Goal: Task Accomplishment & Management: Manage account settings

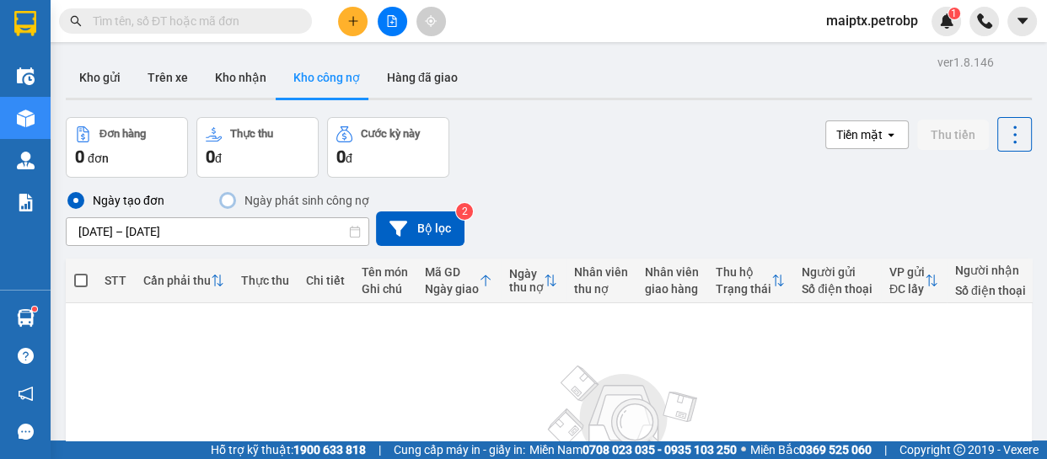
click at [602, 382] on img at bounding box center [624, 415] width 169 height 118
click at [877, 185] on div "Ngày tạo đơn Ngày phát sinh công nợ [DATE] – [DATE] Press the down arrow key to…" at bounding box center [549, 218] width 966 height 81
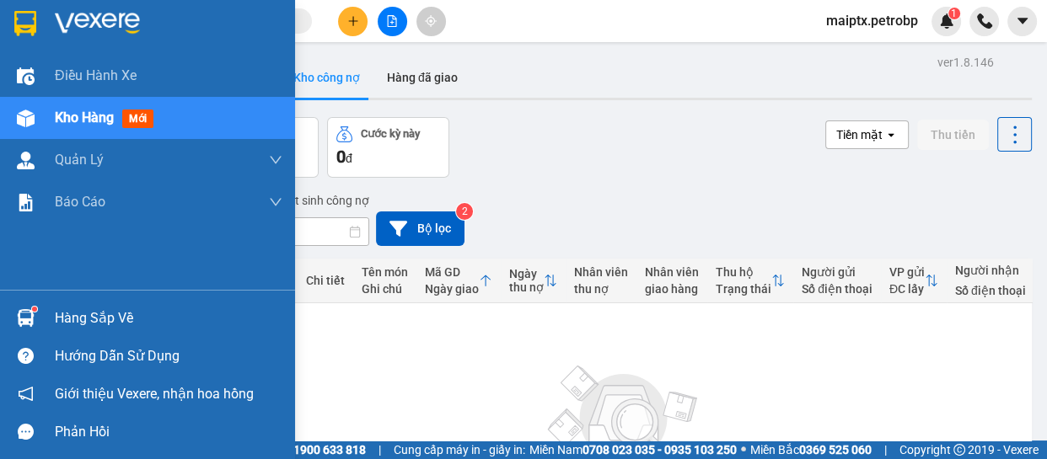
click at [38, 312] on div at bounding box center [26, 319] width 30 height 30
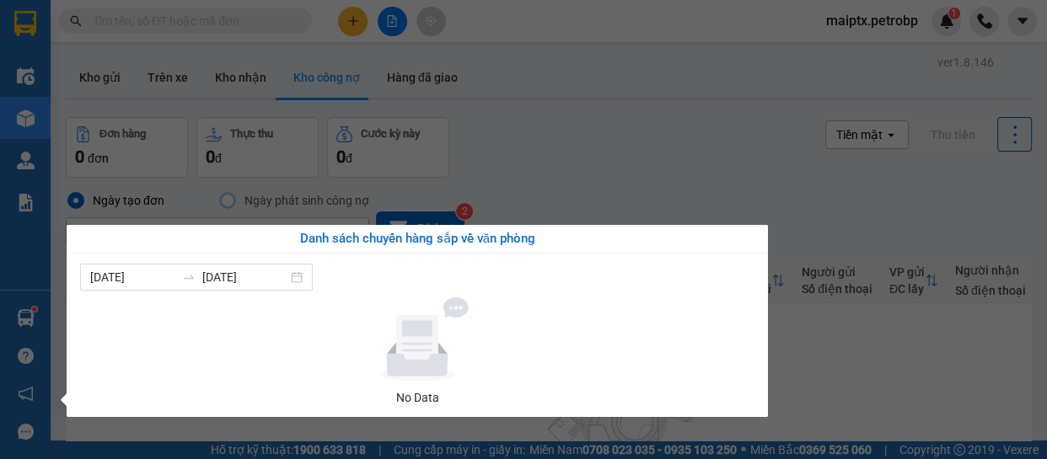
click at [24, 333] on div "Điều hành xe Kho hàng mới Quản [PERSON_NAME] lý chuyến Quản lý khách hàng Quản …" at bounding box center [25, 229] width 51 height 459
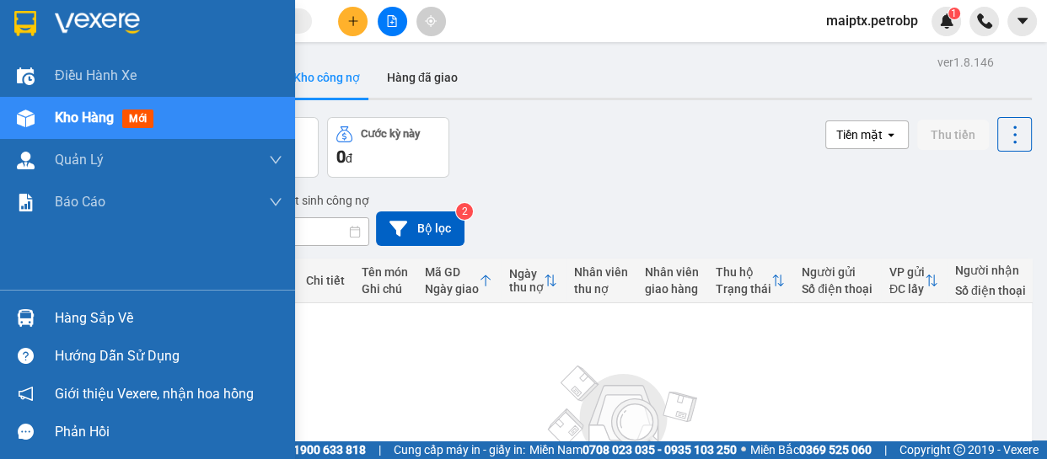
click at [24, 333] on div "Hàng sắp về" at bounding box center [147, 318] width 295 height 38
click at [24, 333] on div "Điều hành xe Kho hàng mới Quản [PERSON_NAME] lý chuyến Quản lý khách hàng Quản …" at bounding box center [147, 229] width 295 height 459
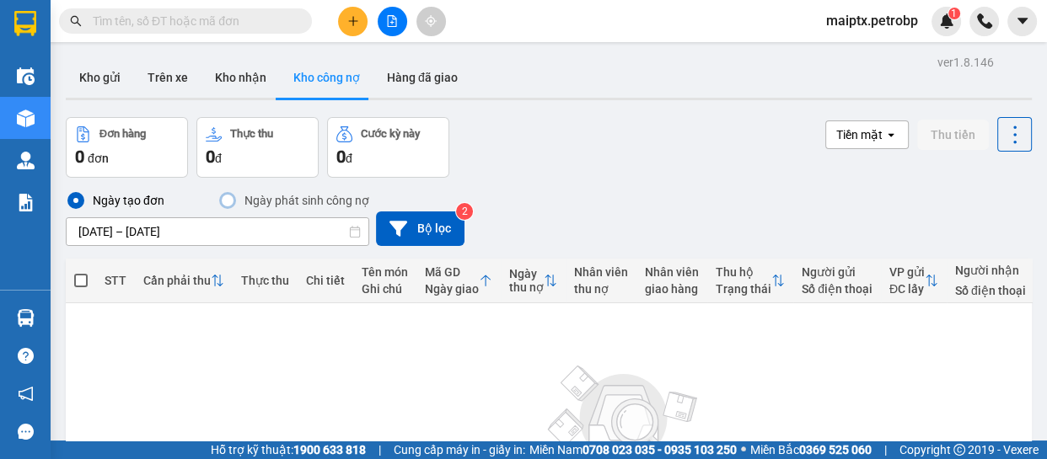
click at [594, 150] on div "Đơn hàng 0 đơn Thực thu 0 đ Cước kỳ này 0 đ Tiền mặt open Thu tiền" at bounding box center [549, 147] width 966 height 61
click at [181, 83] on button "Trên xe" at bounding box center [167, 77] width 67 height 40
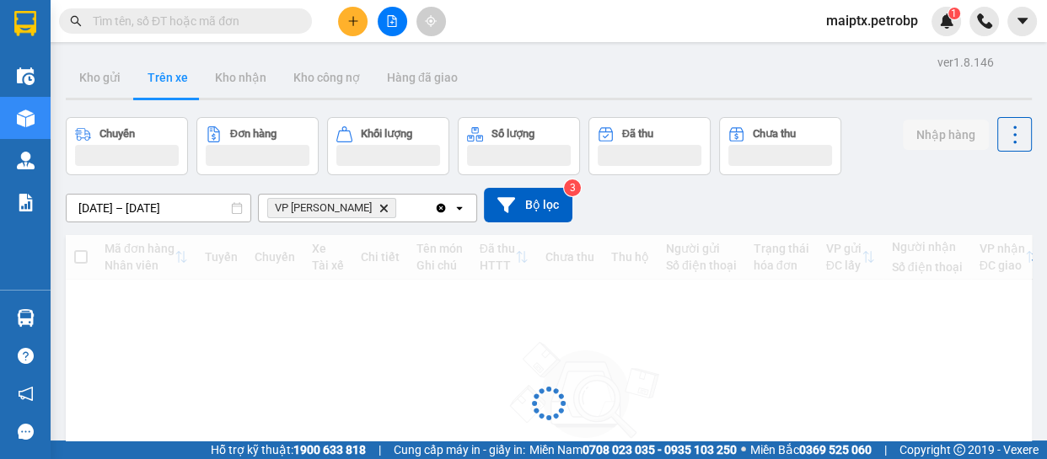
drag, startPoint x: 698, startPoint y: 92, endPoint x: 520, endPoint y: 152, distance: 187.7
click at [693, 94] on div "Kho gửi Trên xe Kho nhận Kho công nợ Hàng đã giao" at bounding box center [549, 79] width 966 height 45
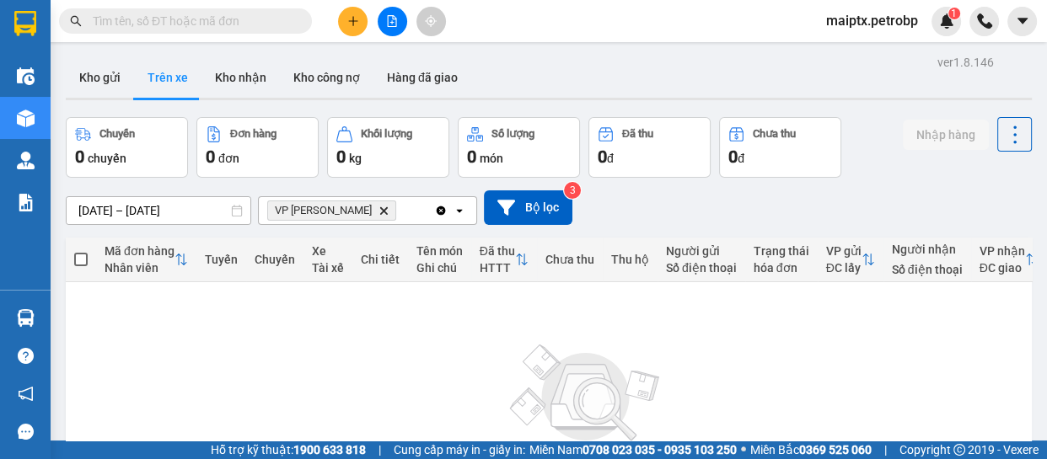
drag, startPoint x: 696, startPoint y: 223, endPoint x: 745, endPoint y: 187, distance: 60.9
click at [697, 223] on div "[DATE] – [DATE] Press the down arrow key to interact with the calendar and sele…" at bounding box center [549, 208] width 966 height 35
drag, startPoint x: 895, startPoint y: 181, endPoint x: 588, endPoint y: 8, distance: 351.5
click at [846, 152] on div "ver 1.8.146 Kho gửi Trên xe Kho nhận Kho công nợ Hàng đã giao Chuyến 0 chuyến Đ…" at bounding box center [549, 329] width 980 height 556
click at [562, 96] on div "Kho gửi Trên xe Kho nhận Kho công nợ Hàng đã giao" at bounding box center [549, 79] width 966 height 45
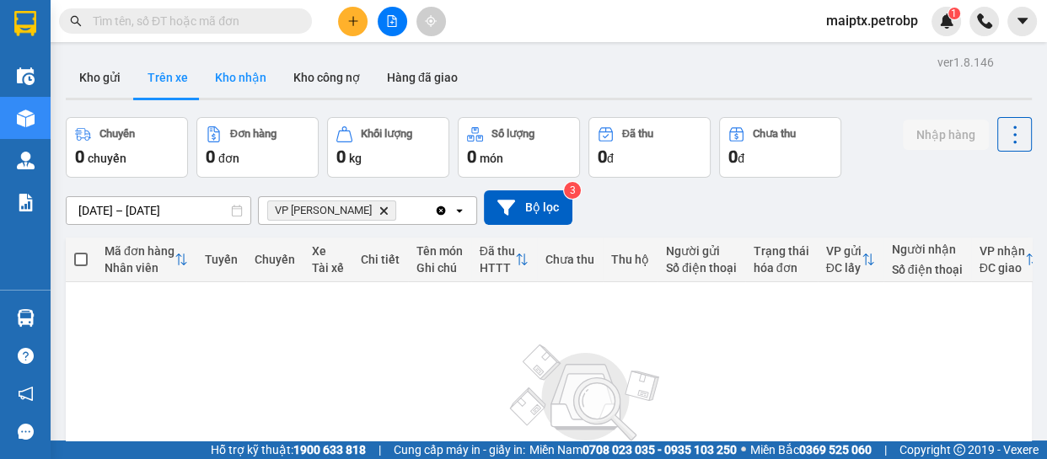
click at [260, 67] on button "Kho nhận" at bounding box center [241, 77] width 78 height 40
type input "[DATE] – [DATE]"
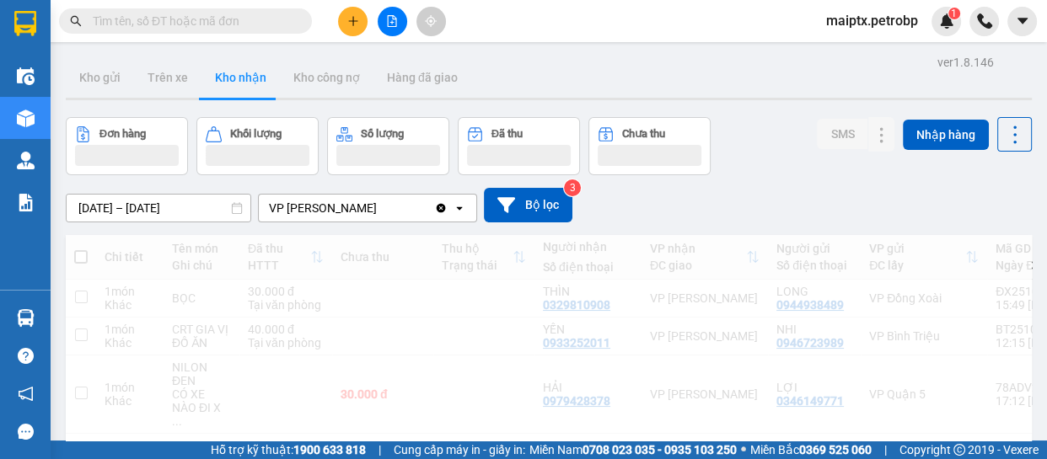
click at [782, 179] on div "[DATE] – [DATE] Press the down arrow key to interact with the calendar and sele…" at bounding box center [549, 205] width 966 height 60
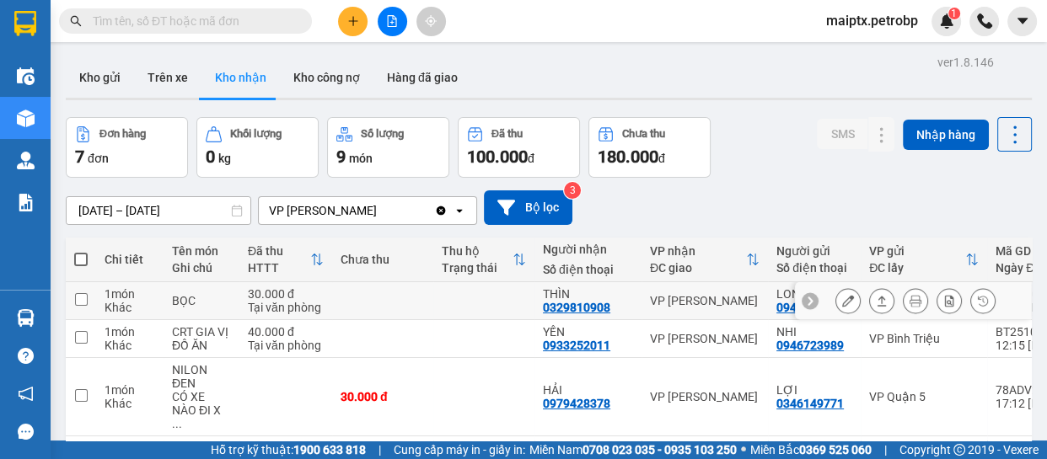
click at [556, 306] on div "0329810908" at bounding box center [576, 307] width 67 height 13
copy div "0329810908"
click at [196, 104] on div "ver 1.8.146 Kho gửi Trên xe Kho nhận Kho công nợ Hàng đã giao Đơn hàng 7 đơn Kh…" at bounding box center [549, 391] width 980 height 680
click at [776, 189] on div "[DATE] – [DATE] Press the down arrow key to interact with the calendar and sele…" at bounding box center [549, 208] width 966 height 60
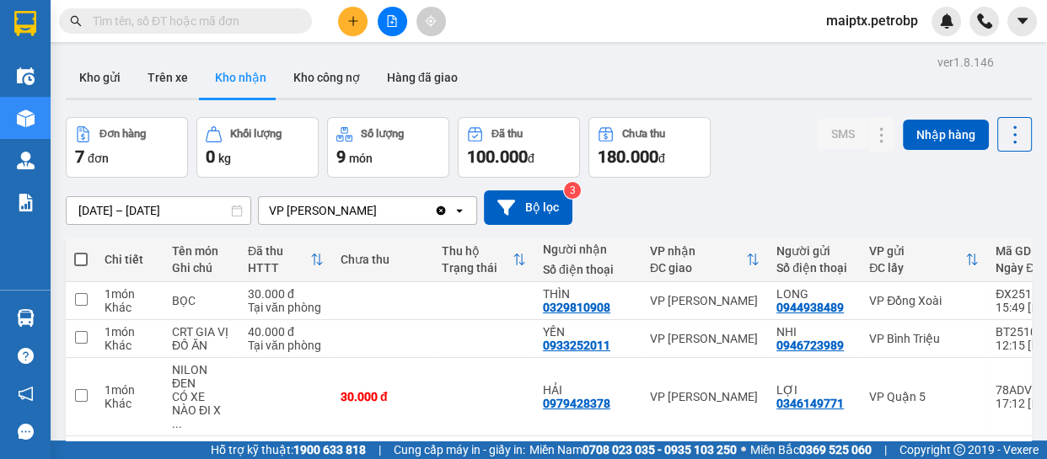
click at [758, 196] on div "[DATE] – [DATE] Press the down arrow key to interact with the calendar and sele…" at bounding box center [549, 208] width 966 height 35
click at [558, 314] on div "0329810908" at bounding box center [576, 307] width 67 height 13
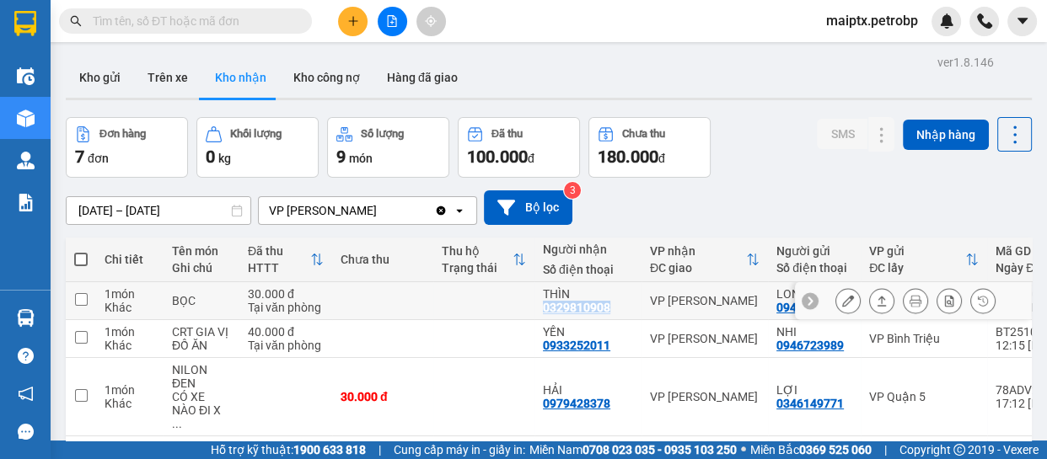
click at [558, 314] on div "0329810908" at bounding box center [576, 307] width 67 height 13
click at [556, 296] on div "THÌN" at bounding box center [588, 293] width 90 height 13
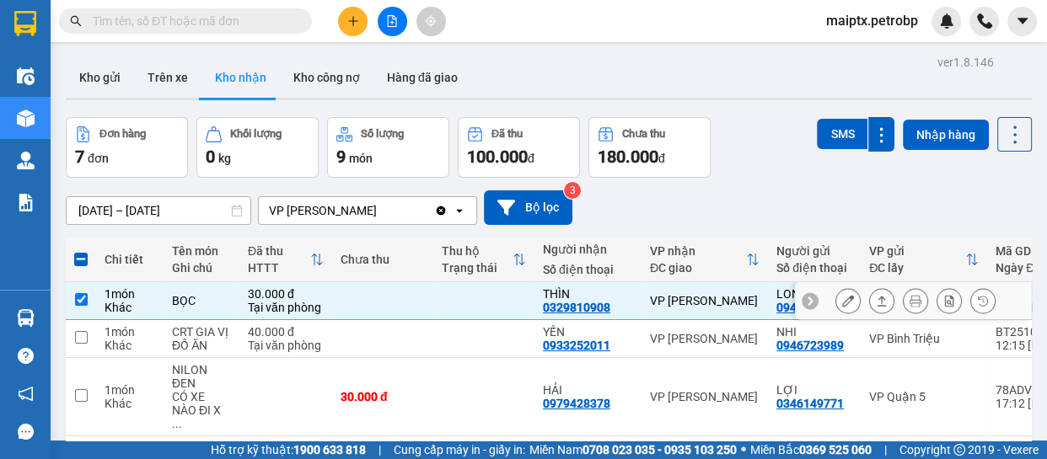
click at [75, 304] on input "checkbox" at bounding box center [81, 299] width 13 height 13
checkbox input "false"
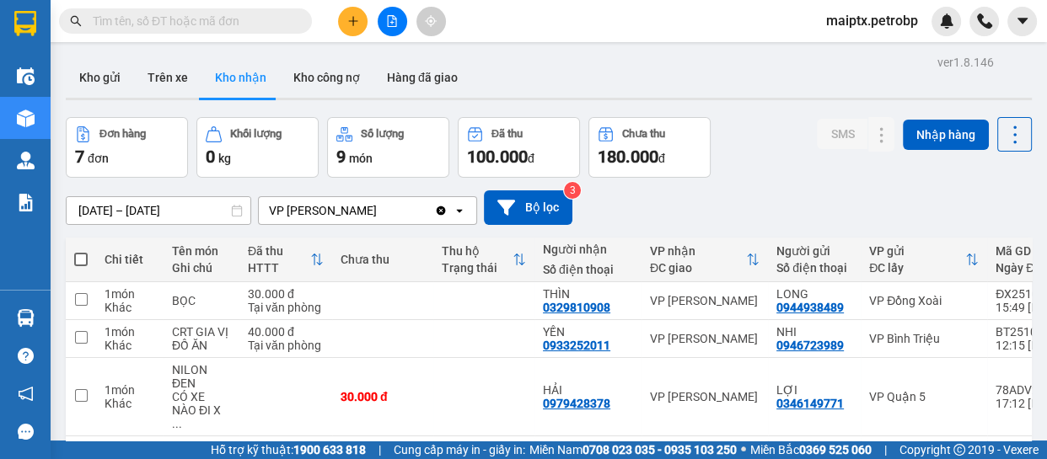
click at [781, 201] on div "[DATE] – [DATE] Press the down arrow key to interact with the calendar and sele…" at bounding box center [549, 208] width 966 height 35
click at [789, 145] on div "Đơn hàng 7 đơn Khối lượng 0 kg Số lượng 9 món Đã thu 100.000 đ Chưa thu 180.000…" at bounding box center [549, 147] width 966 height 61
click at [212, 74] on button "Kho nhận" at bounding box center [241, 77] width 78 height 40
click at [787, 194] on div "[DATE] – [DATE] Press the down arrow key to interact with the calendar and sele…" at bounding box center [549, 208] width 966 height 35
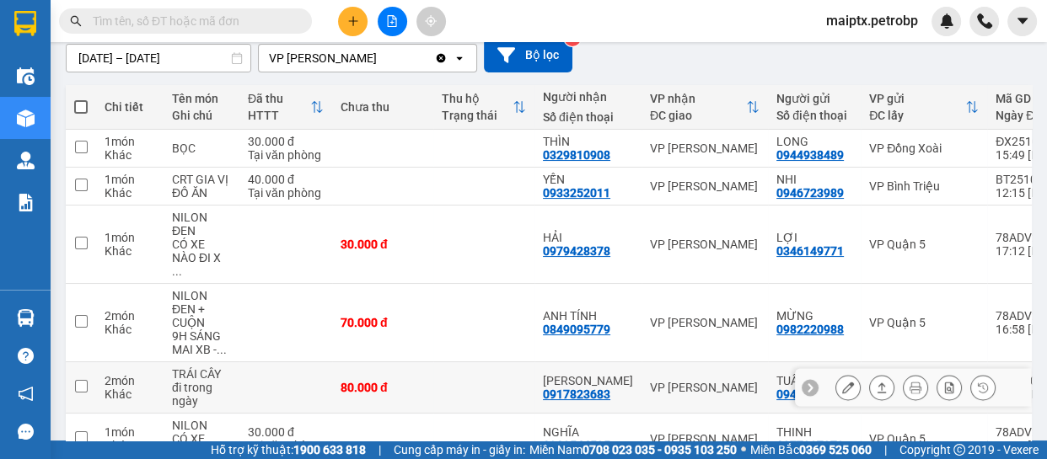
click at [354, 381] on div "80.000 đ" at bounding box center [383, 387] width 84 height 13
checkbox input "true"
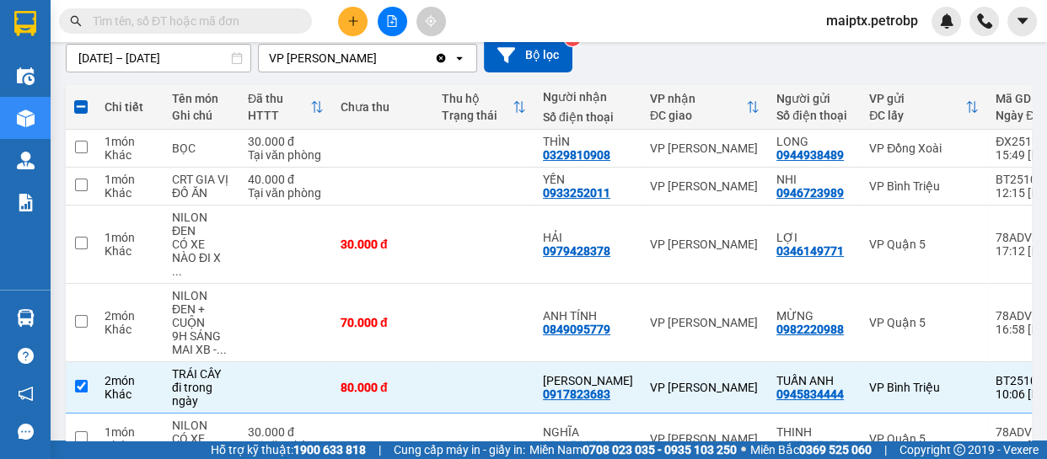
click at [670, 57] on div "[DATE] – [DATE] Press the down arrow key to interact with the calendar and sele…" at bounding box center [549, 55] width 966 height 35
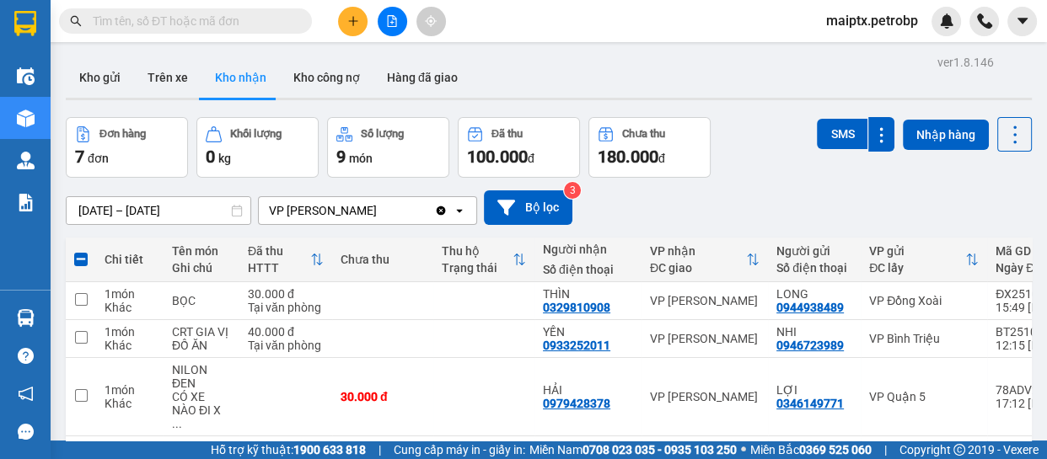
click at [765, 167] on div "Đơn hàng 7 đơn Khối lượng 0 kg Số lượng 9 món Đã thu 100.000 đ Chưa thu 180.000…" at bounding box center [549, 147] width 966 height 61
click at [819, 205] on div "[DATE] – [DATE] Press the down arrow key to interact with the calendar and sele…" at bounding box center [549, 208] width 966 height 35
click at [801, 192] on div "[DATE] – [DATE] Press the down arrow key to interact with the calendar and sele…" at bounding box center [549, 208] width 966 height 35
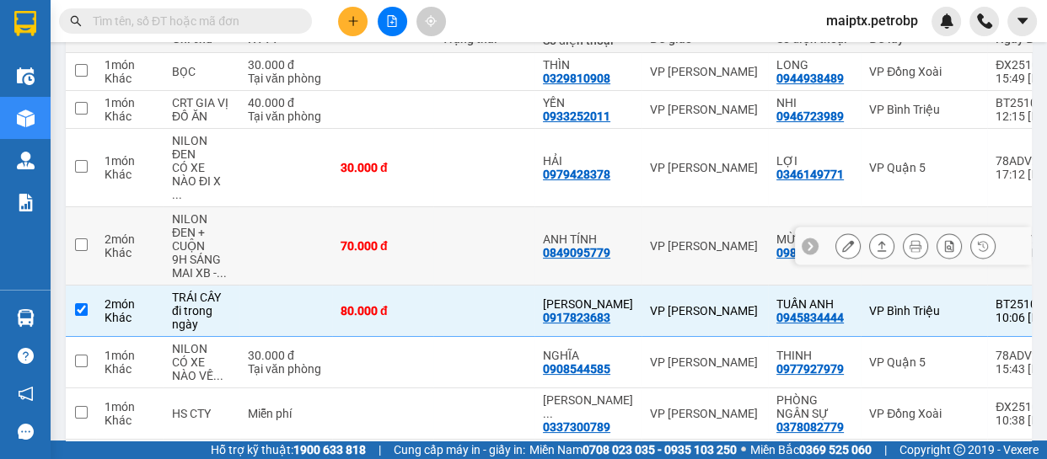
scroll to position [289, 0]
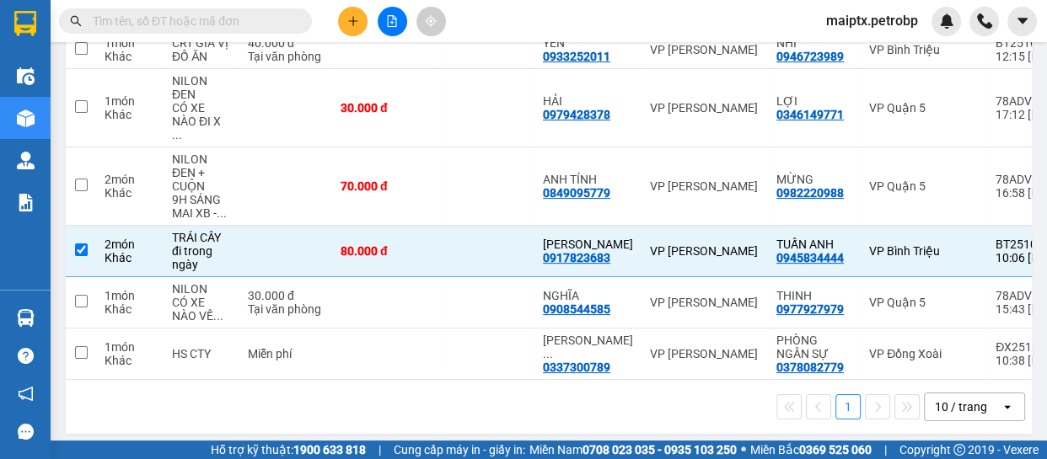
drag, startPoint x: 394, startPoint y: 404, endPoint x: 649, endPoint y: 454, distance: 260.3
click at [426, 411] on div "1 10 / trang open" at bounding box center [549, 407] width 953 height 29
drag, startPoint x: 588, startPoint y: 411, endPoint x: 759, endPoint y: 416, distance: 170.4
click at [588, 410] on div "1 10 / trang open" at bounding box center [549, 407] width 953 height 29
drag, startPoint x: 571, startPoint y: 404, endPoint x: 545, endPoint y: 205, distance: 200.6
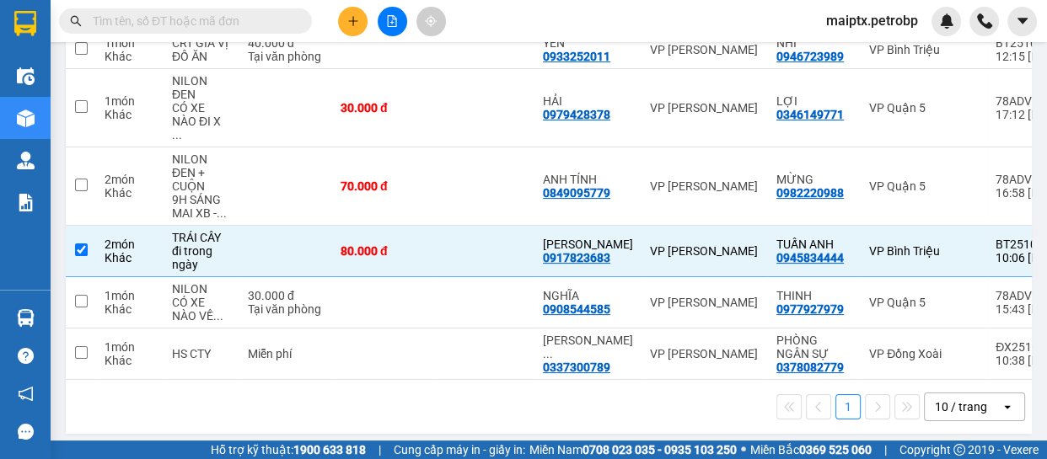
click at [571, 402] on div "1 10 / trang open" at bounding box center [549, 407] width 953 height 29
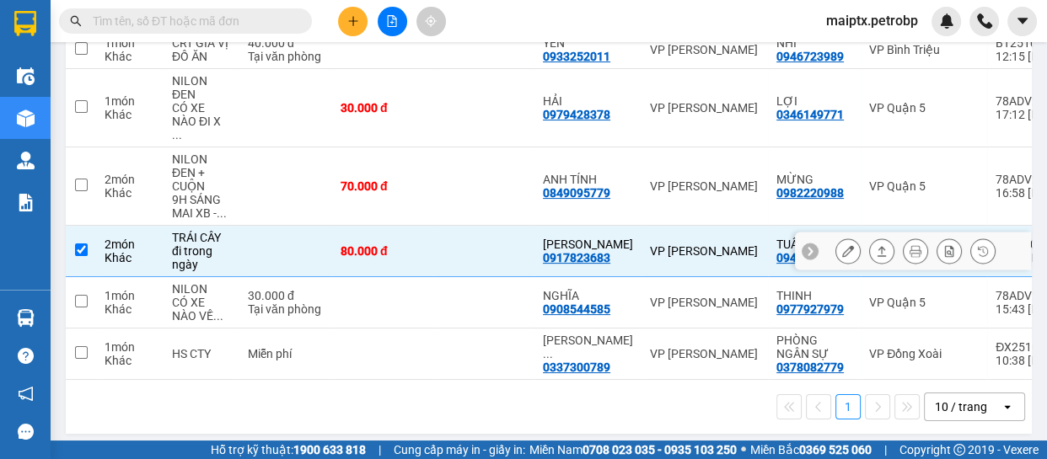
click at [876, 245] on icon at bounding box center [882, 251] width 12 height 12
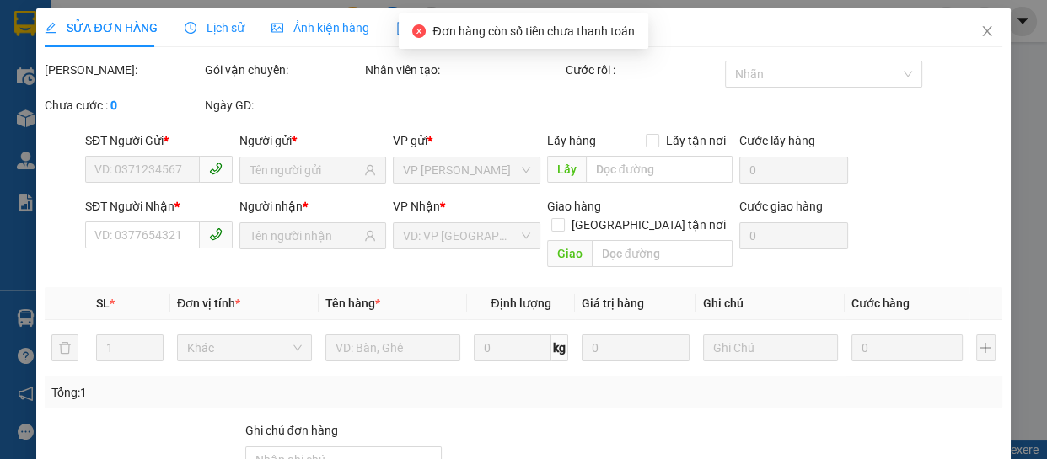
type input "0945834444"
type input "TUẤN ANH"
type input "0917823683"
type input "[PERSON_NAME]"
type input "80.000"
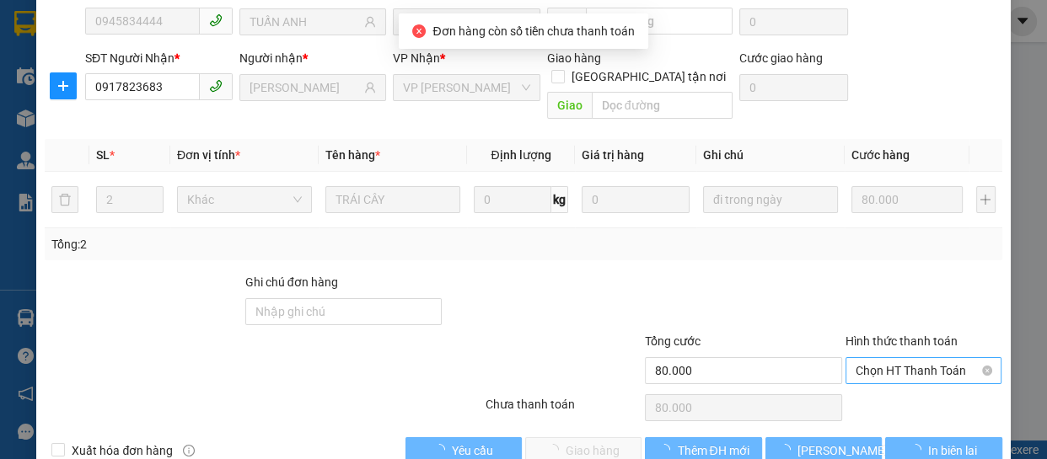
scroll to position [185, 0]
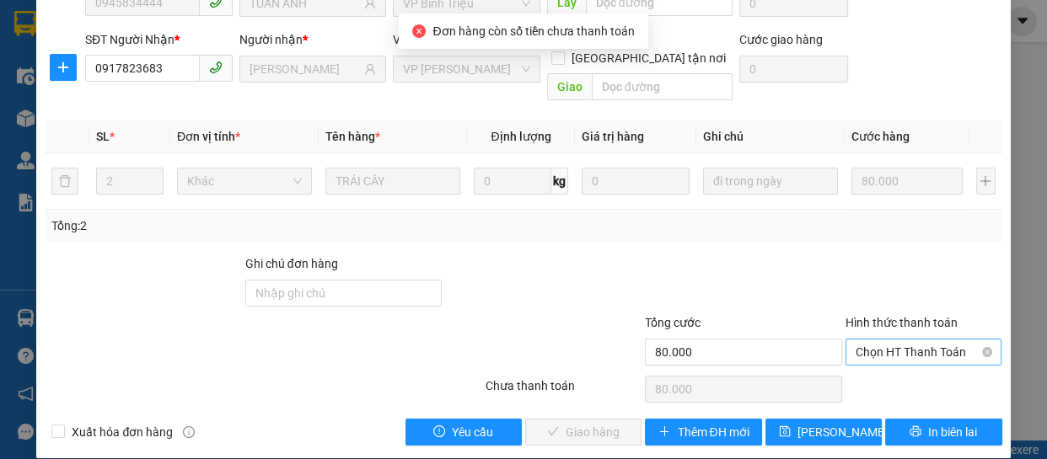
click at [889, 340] on span "Chọn HT Thanh Toán" at bounding box center [924, 352] width 137 height 25
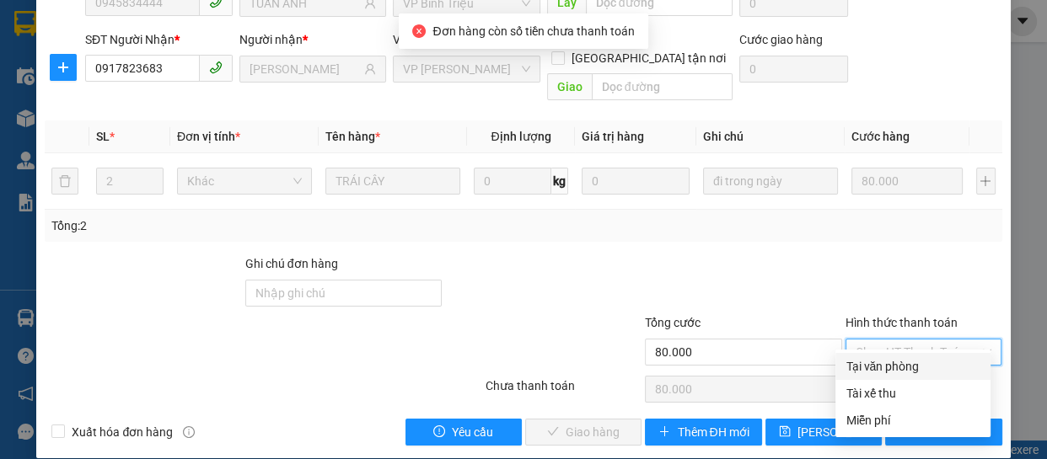
drag, startPoint x: 876, startPoint y: 368, endPoint x: 848, endPoint y: 379, distance: 29.9
click at [874, 368] on div "Tại văn phòng" at bounding box center [913, 366] width 135 height 19
type input "0"
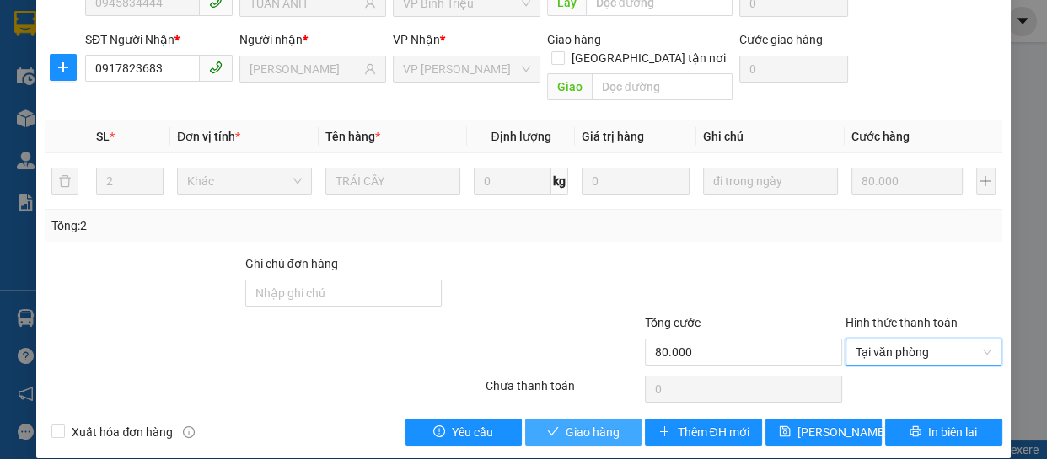
click at [586, 423] on span "Giao hàng" at bounding box center [593, 432] width 54 height 19
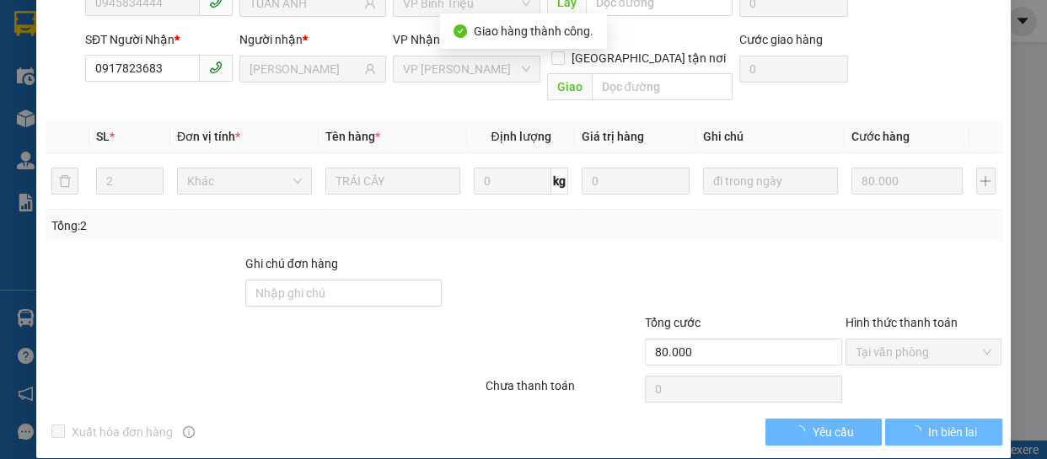
scroll to position [0, 0]
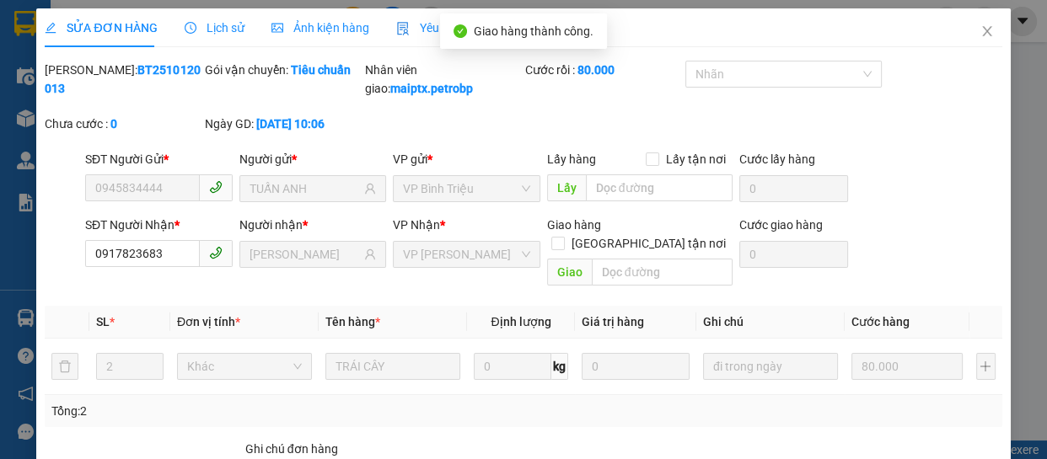
click at [143, 76] on b "BT2510120013" at bounding box center [122, 79] width 155 height 32
copy b "BT2510120013"
drag, startPoint x: 943, startPoint y: 169, endPoint x: 943, endPoint y: 148, distance: 21.9
click at [943, 169] on div "SĐT Người Gửi * 0945834444 Người gửi * TUẤN ANH VP gửi * VP [PERSON_NAME] Lấy h…" at bounding box center [544, 179] width 924 height 59
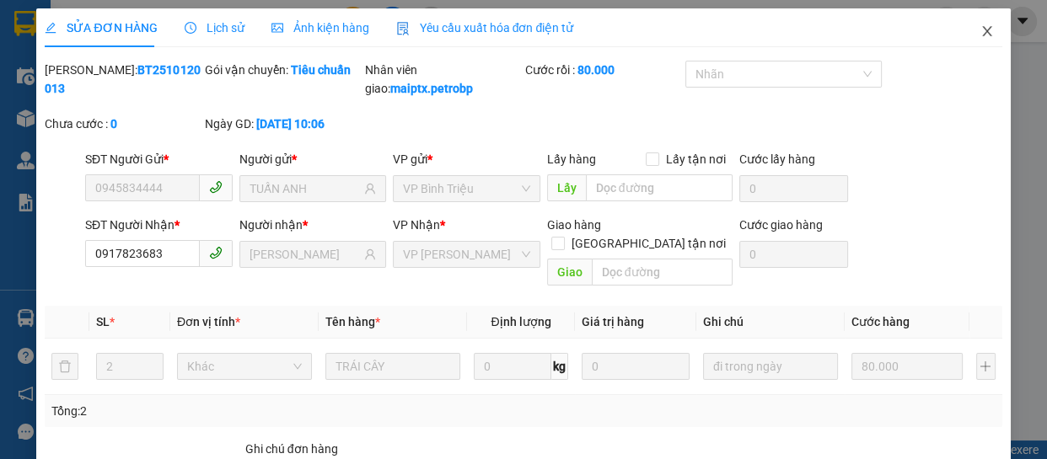
click at [981, 27] on icon "close" at bounding box center [987, 30] width 13 height 13
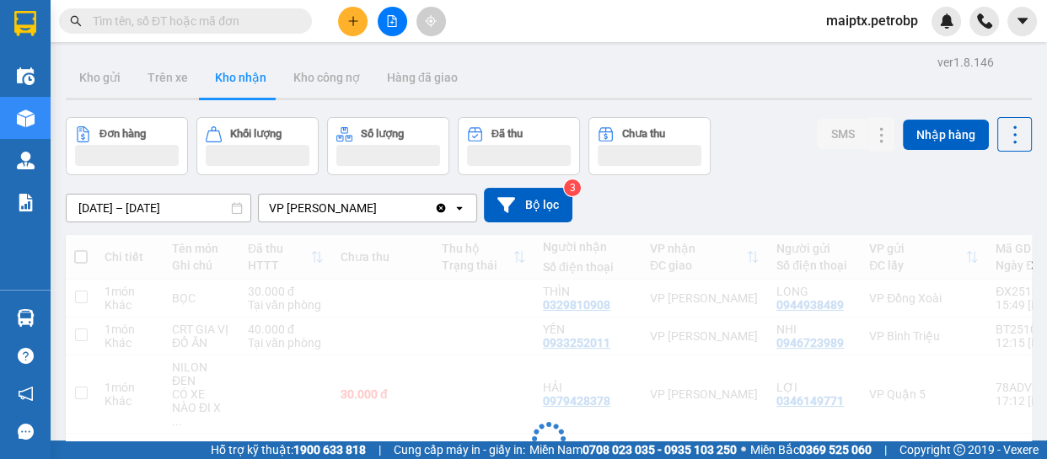
click at [739, 175] on div "Đơn hàng Khối lượng Số lượng Đã thu Chưa thu SMS Nhập hàng" at bounding box center [549, 146] width 966 height 58
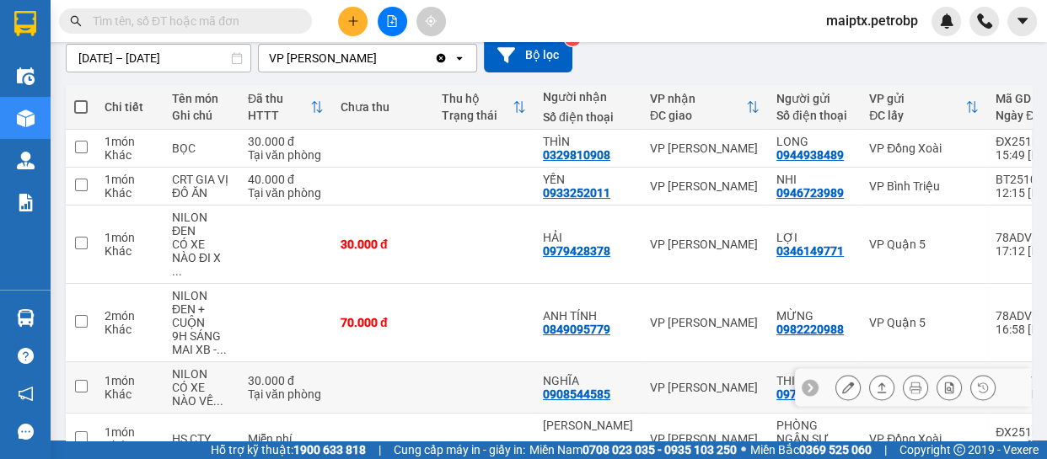
scroll to position [238, 0]
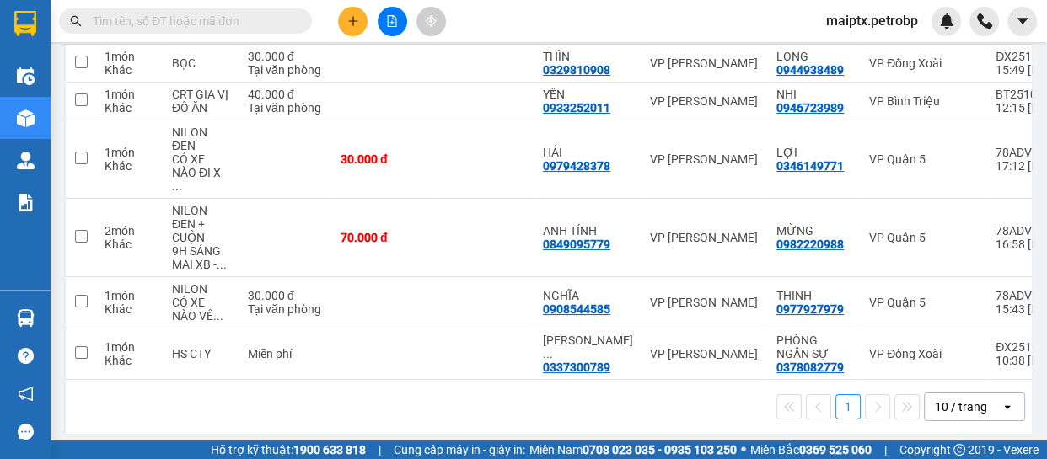
drag, startPoint x: 429, startPoint y: 405, endPoint x: 452, endPoint y: 373, distance: 38.6
click at [428, 404] on div "1 10 / trang open" at bounding box center [549, 407] width 953 height 29
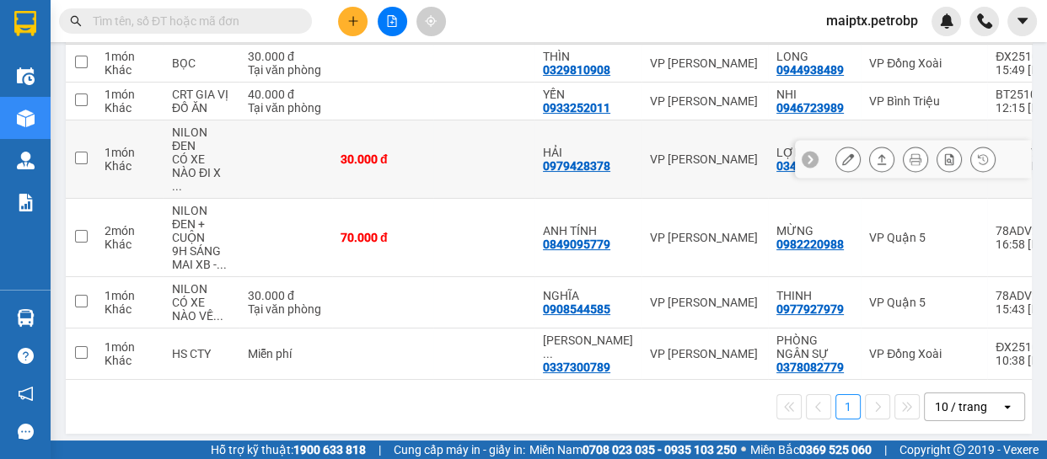
scroll to position [161, 0]
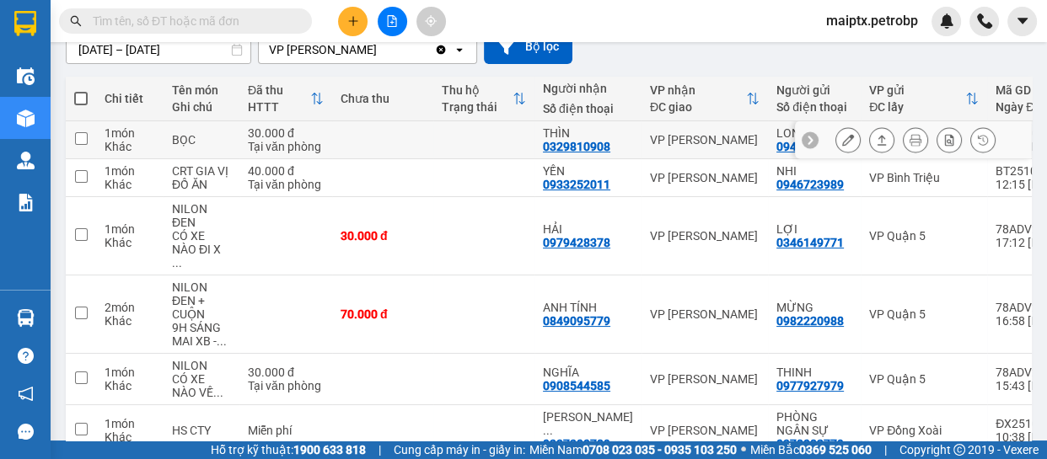
click at [572, 142] on div "0329810908" at bounding box center [576, 146] width 67 height 13
click at [164, 139] on td "BỌC" at bounding box center [202, 140] width 76 height 38
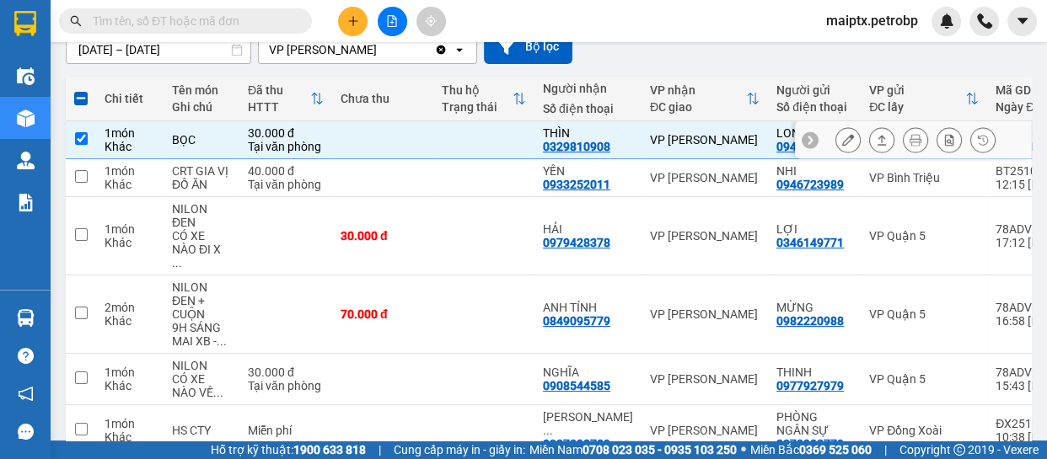
click at [566, 145] on div "0329810908" at bounding box center [576, 146] width 67 height 13
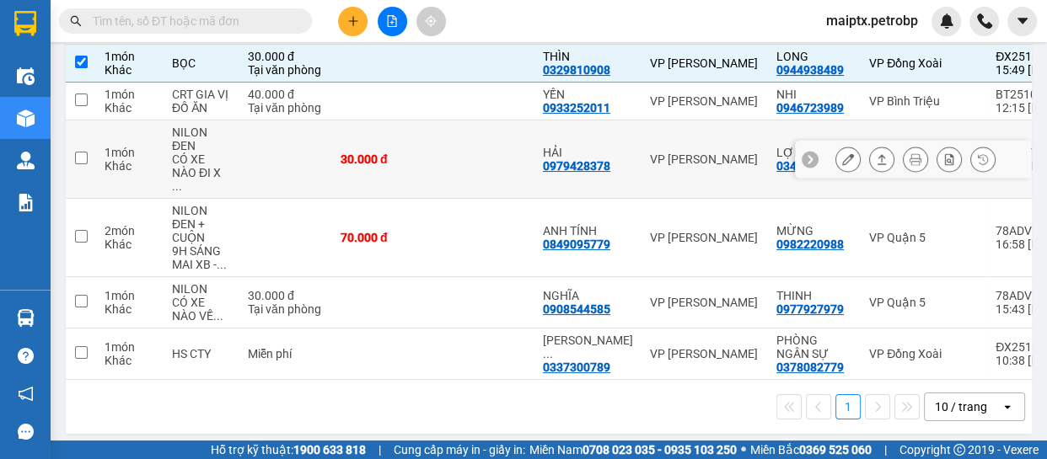
scroll to position [8, 0]
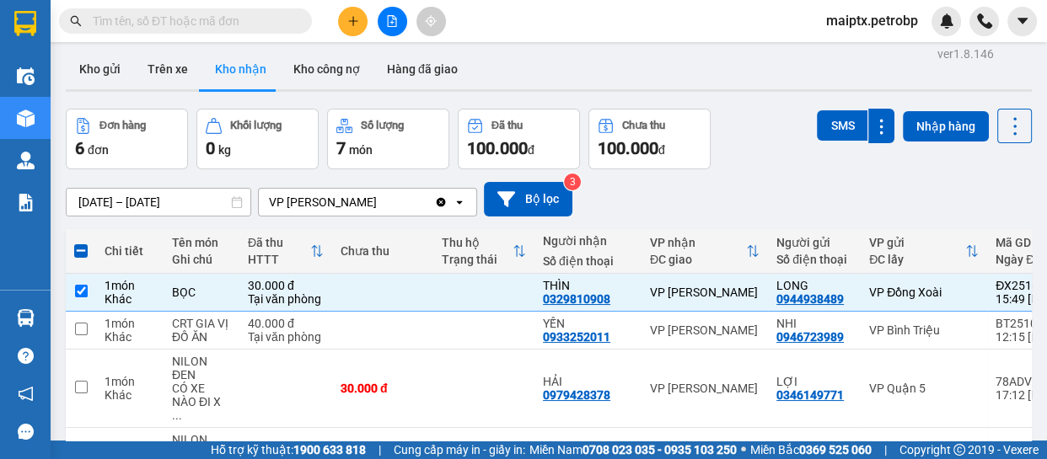
click at [788, 196] on div "[DATE] – [DATE] Press the down arrow key to interact with the calendar and sele…" at bounding box center [549, 199] width 966 height 35
click at [789, 174] on div "[DATE] – [DATE] Press the down arrow key to interact with the calendar and sele…" at bounding box center [549, 199] width 966 height 60
click at [690, 204] on div "[DATE] – [DATE] Press the down arrow key to interact with the calendar and sele…" at bounding box center [549, 199] width 966 height 35
click at [951, 199] on div "[DATE] – [DATE] Press the down arrow key to interact with the calendar and sele…" at bounding box center [549, 199] width 966 height 35
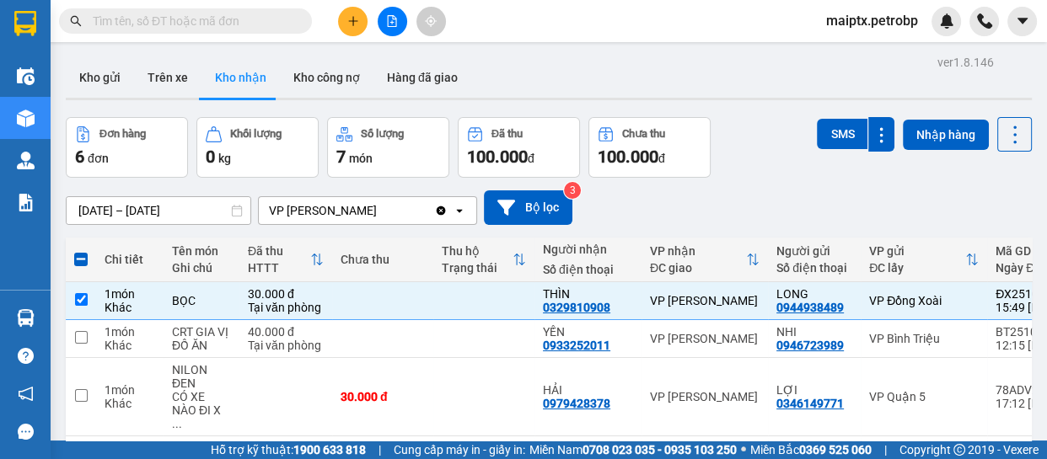
click at [528, 79] on div "Kho gửi Trên xe Kho nhận Kho công nợ Hàng đã giao" at bounding box center [549, 79] width 966 height 45
click at [686, 84] on div "Kho gửi Trên xe Kho nhận Kho công nợ Hàng đã giao" at bounding box center [549, 79] width 966 height 45
click at [556, 78] on div "Kho gửi Trên xe Kho nhận Kho công nợ Hàng đã giao" at bounding box center [549, 79] width 966 height 45
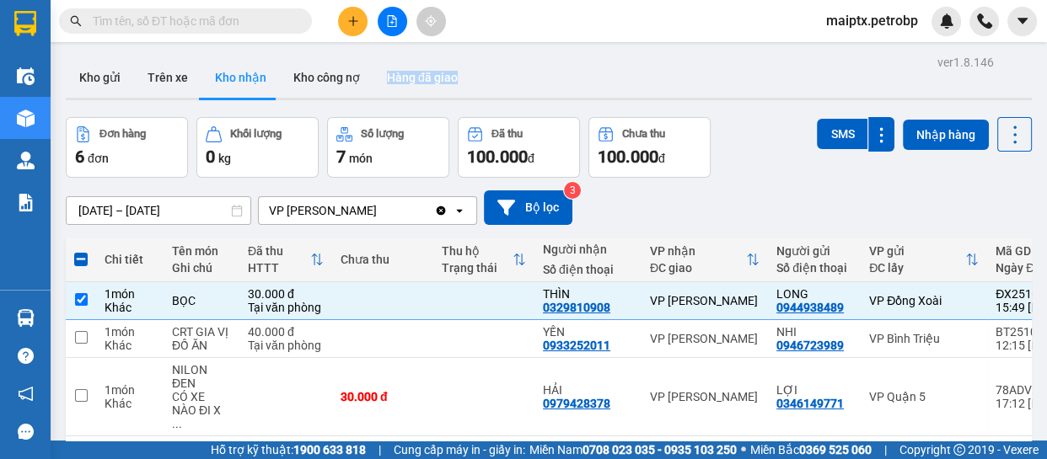
click at [556, 78] on div "Kho gửi Trên xe Kho nhận Kho công nợ Hàng đã giao" at bounding box center [549, 79] width 966 height 45
click at [651, 55] on div "ver 1.8.146 Kho gửi Trên xe Kho nhận Kho công nợ Hàng đã giao Đơn hàng 6 đơn Kh…" at bounding box center [549, 365] width 980 height 628
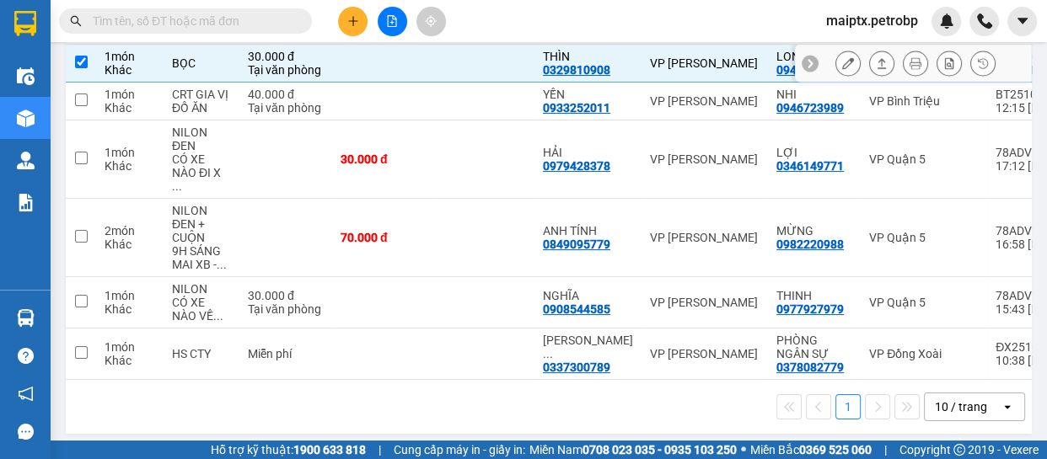
click at [223, 70] on td "BỌC" at bounding box center [202, 64] width 76 height 38
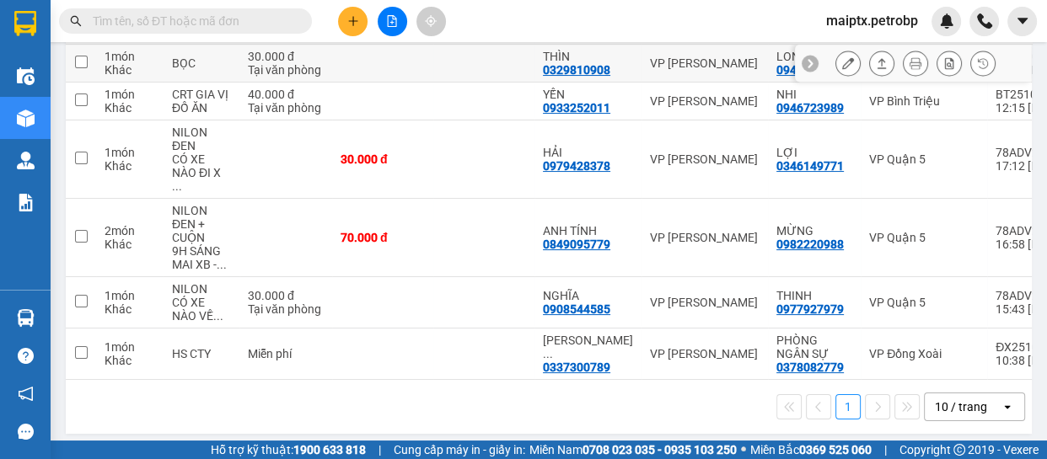
click at [223, 69] on td "BỌC" at bounding box center [202, 64] width 76 height 38
checkbox input "true"
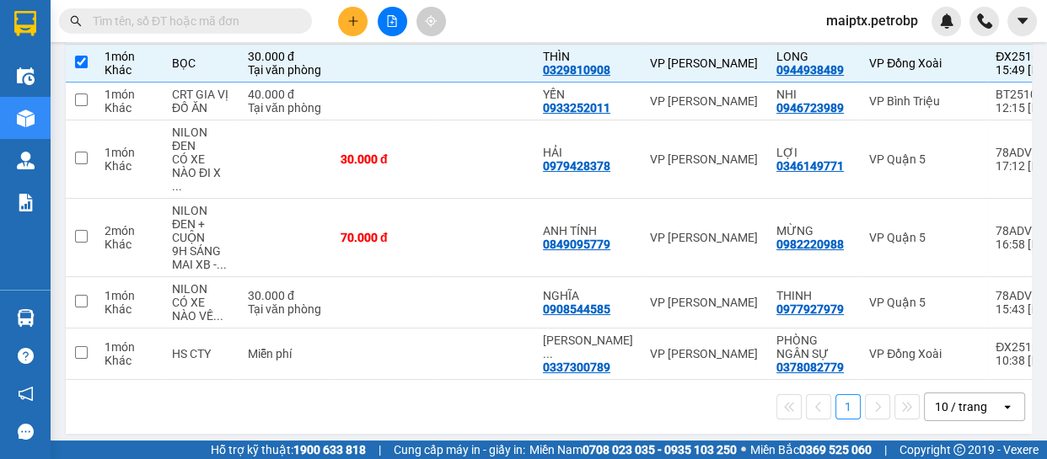
click at [169, 418] on div "1 10 / trang open" at bounding box center [549, 407] width 966 height 54
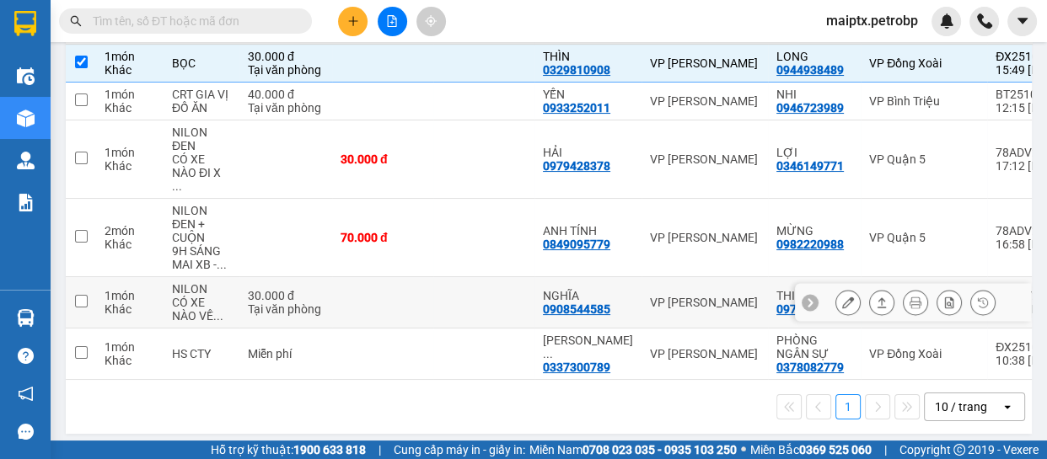
scroll to position [8, 0]
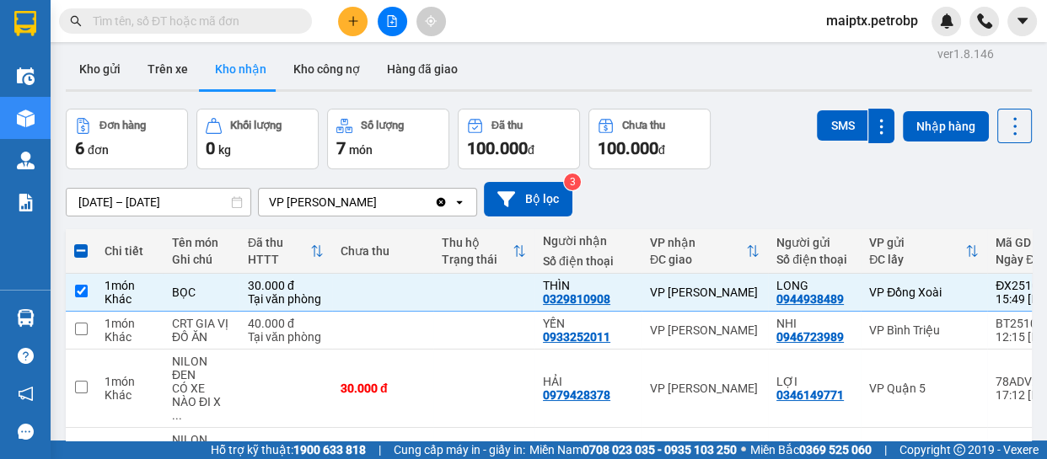
click at [244, 179] on div "[DATE] – [DATE] Press the down arrow key to interact with the calendar and sele…" at bounding box center [549, 199] width 966 height 60
click at [836, 200] on div "[DATE] – [DATE] Press the down arrow key to interact with the calendar and sele…" at bounding box center [549, 199] width 966 height 35
click at [768, 193] on div "[DATE] – [DATE] Press the down arrow key to interact with the calendar and sele…" at bounding box center [549, 199] width 966 height 35
click at [727, 211] on div "[DATE] – [DATE] Press the down arrow key to interact with the calendar and sele…" at bounding box center [549, 199] width 966 height 35
